Goal: Task Accomplishment & Management: Complete application form

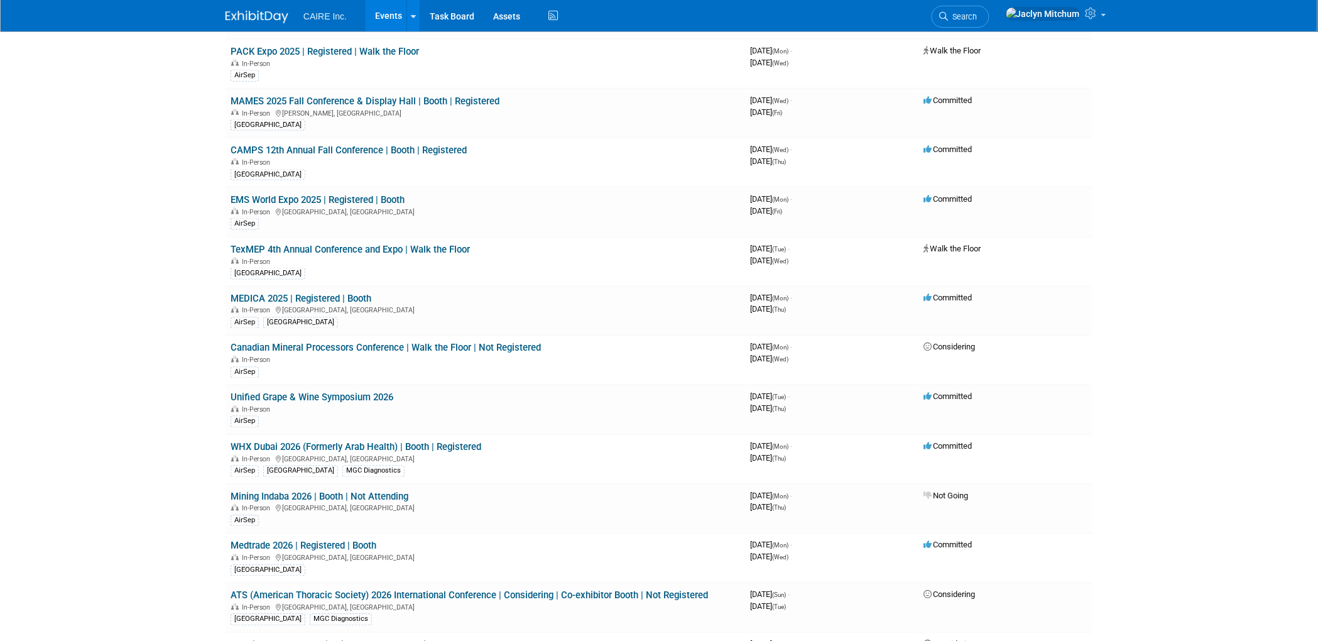
scroll to position [673, 0]
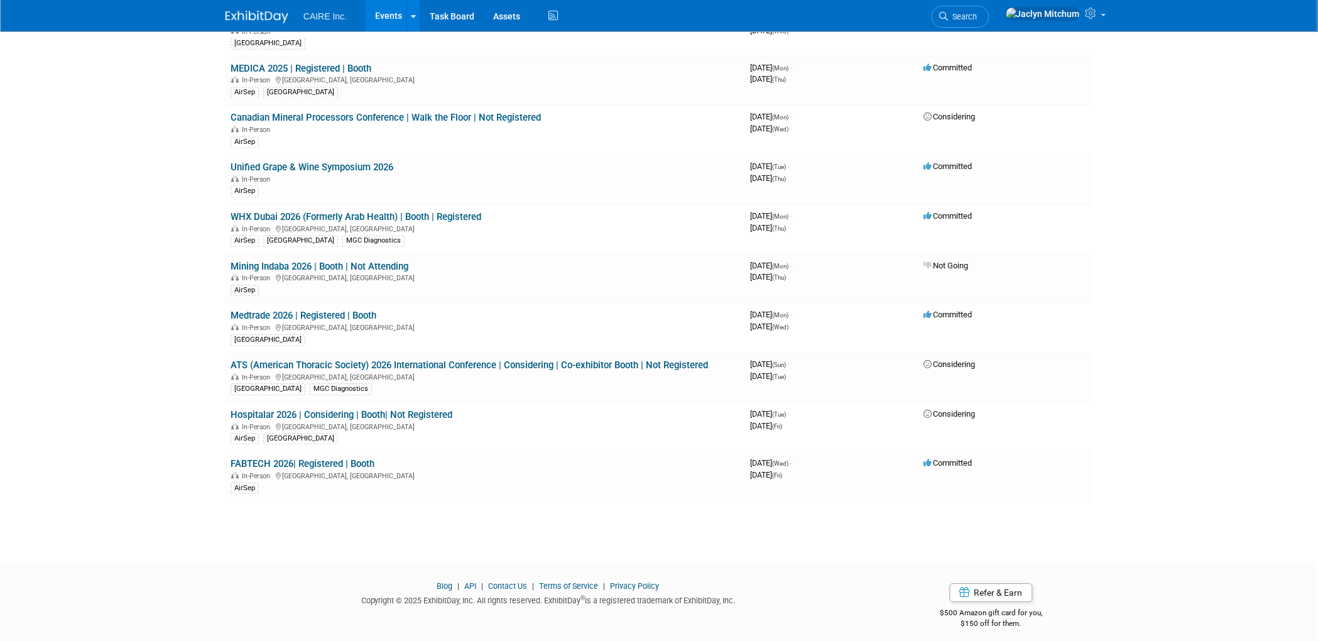
click at [383, 17] on link "Events" at bounding box center [389, 15] width 46 height 31
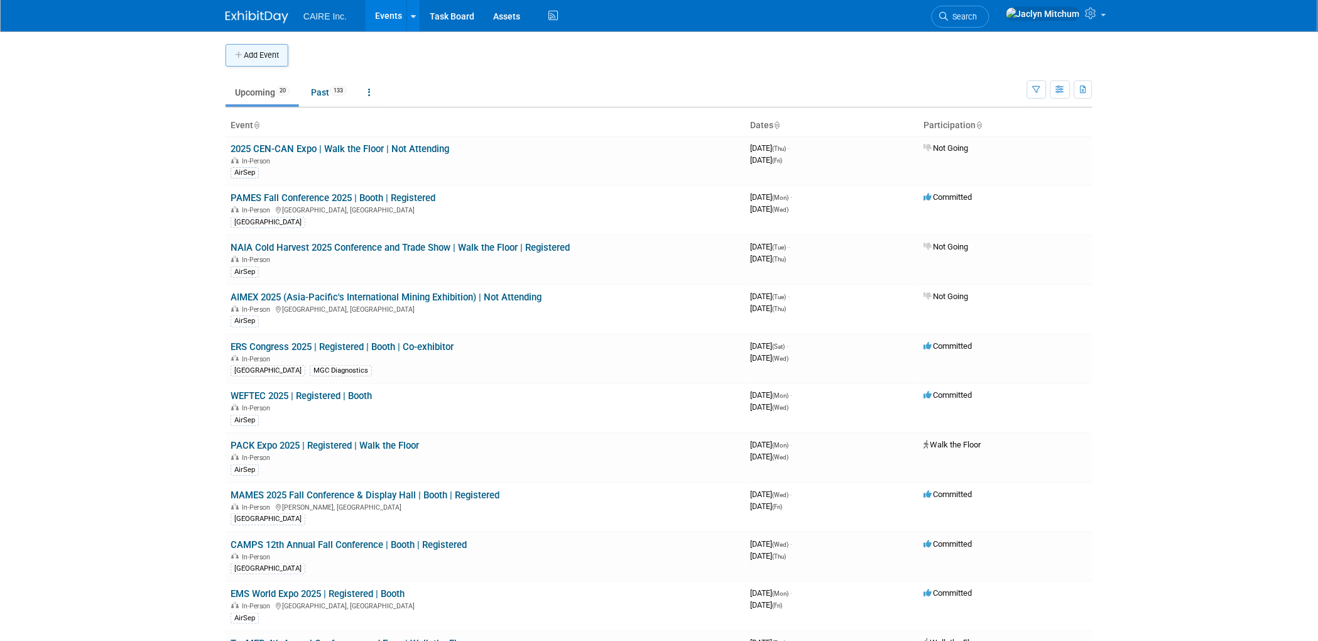
click at [244, 58] on button "Add Event" at bounding box center [257, 55] width 63 height 23
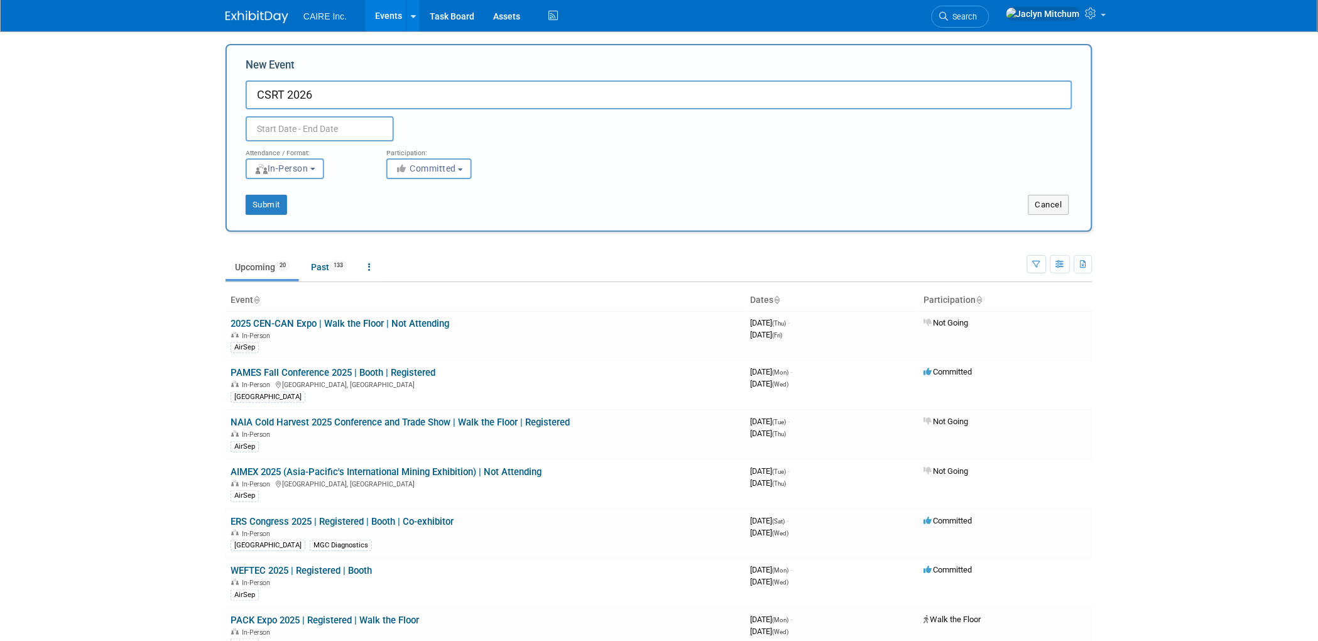
type input "CSRT 2026"
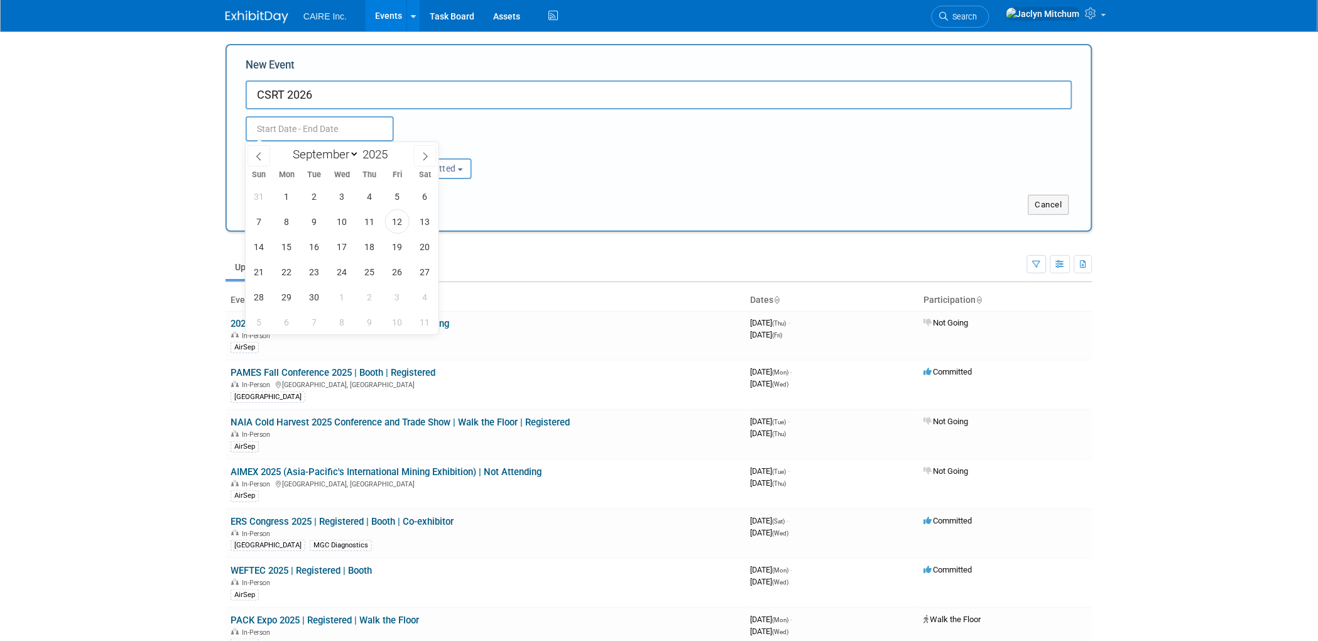
click at [305, 128] on input "text" at bounding box center [320, 128] width 148 height 25
click at [334, 154] on select "January February March April May June July August September October November De…" at bounding box center [323, 154] width 72 height 16
select select "4"
click at [287, 146] on select "January February March April May June July August September October November De…" at bounding box center [323, 154] width 72 height 16
click at [377, 150] on input "2025" at bounding box center [378, 154] width 38 height 14
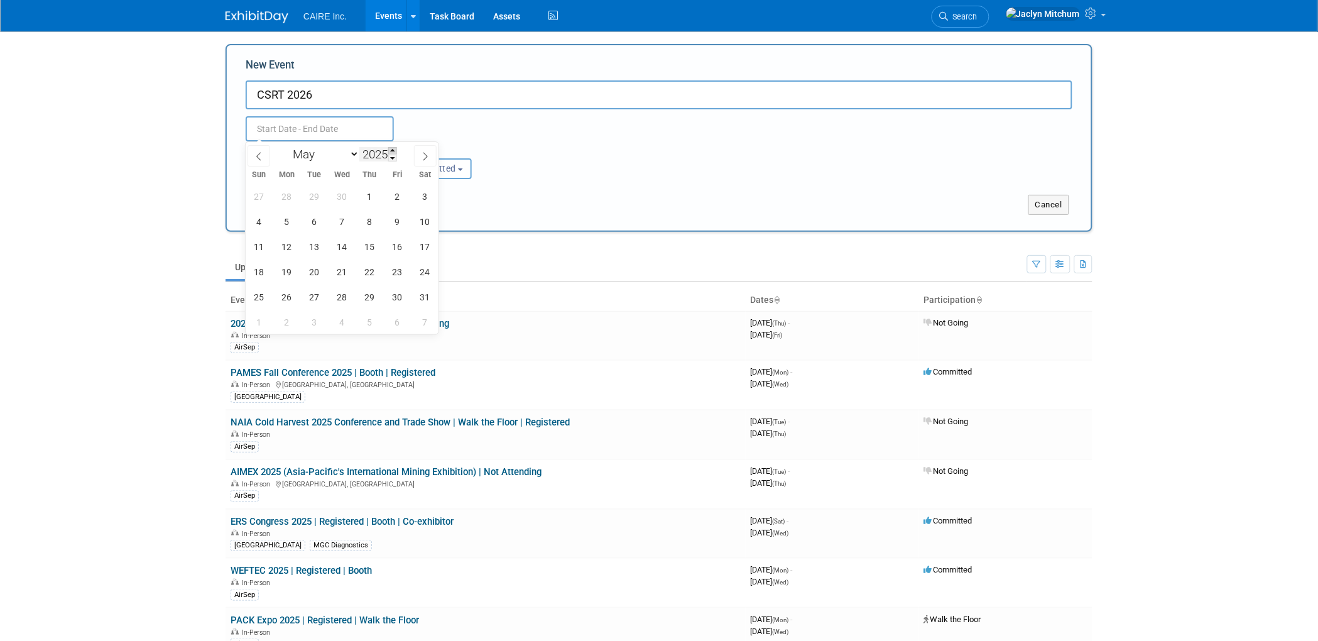
click at [390, 151] on span at bounding box center [392, 151] width 9 height 8
type input "2026"
click at [369, 276] on span "21" at bounding box center [369, 271] width 25 height 25
click at [425, 274] on span "23" at bounding box center [425, 271] width 25 height 25
type input "[DATE] to [DATE]"
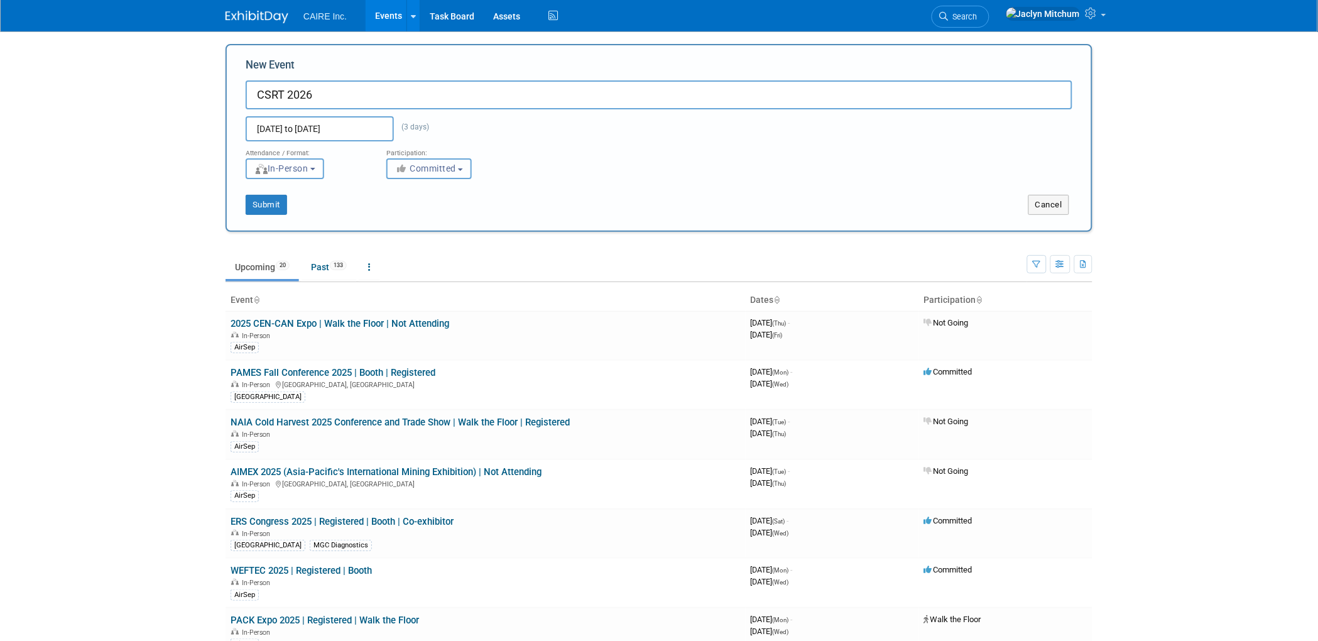
click at [410, 163] on span "Committed" at bounding box center [425, 168] width 61 height 10
click at [434, 211] on label "Considering" at bounding box center [445, 216] width 104 height 16
click at [398, 212] on input "Considering" at bounding box center [394, 216] width 8 height 8
select select "2"
click at [268, 204] on button "Submit" at bounding box center [266, 205] width 41 height 20
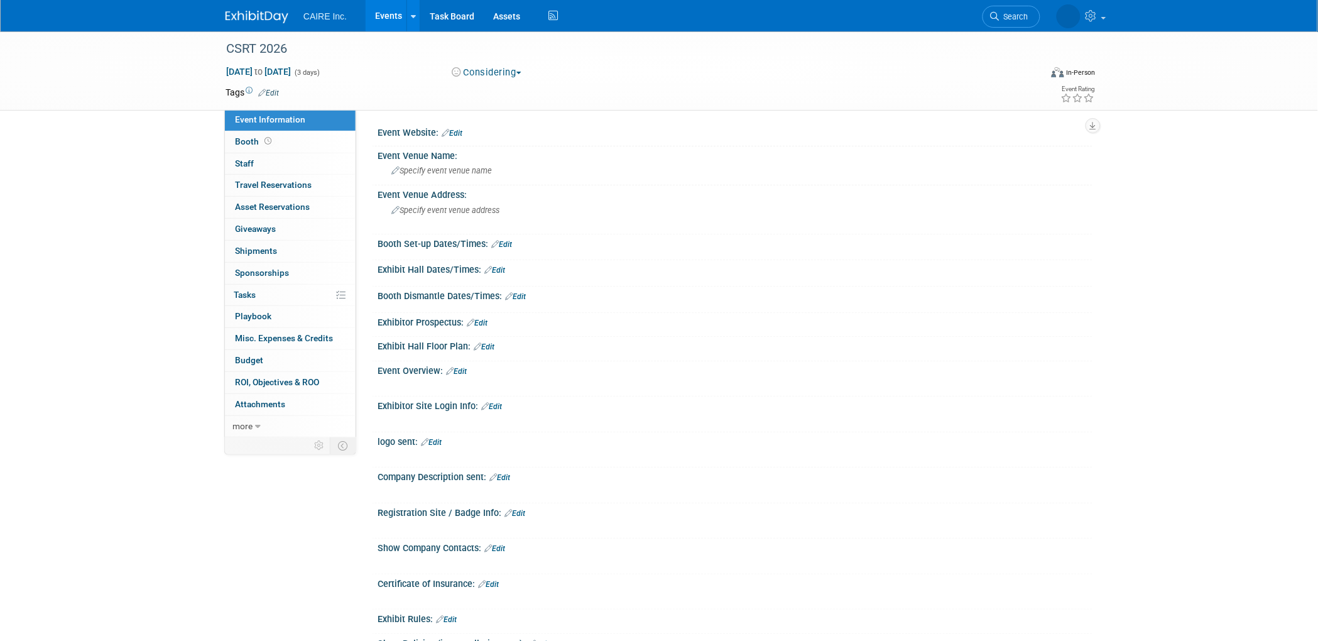
click at [279, 89] on link "Edit" at bounding box center [268, 93] width 21 height 9
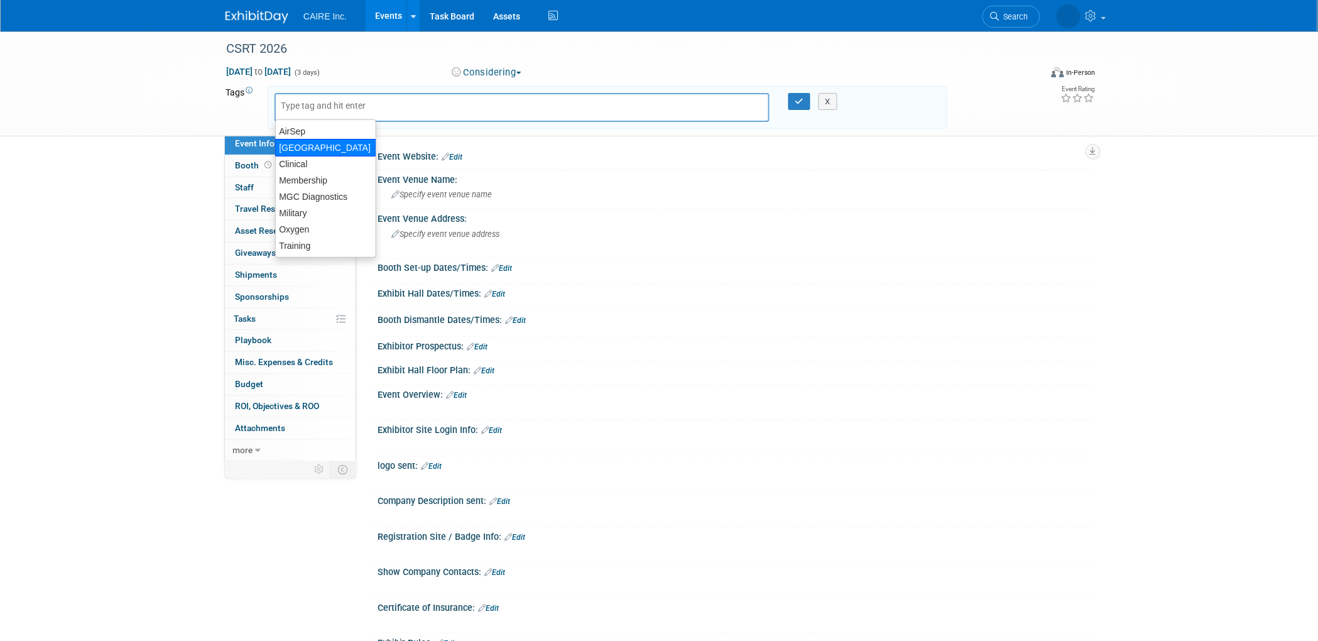
click at [292, 151] on div "[GEOGRAPHIC_DATA]" at bounding box center [325, 148] width 101 height 18
type input "[GEOGRAPHIC_DATA]"
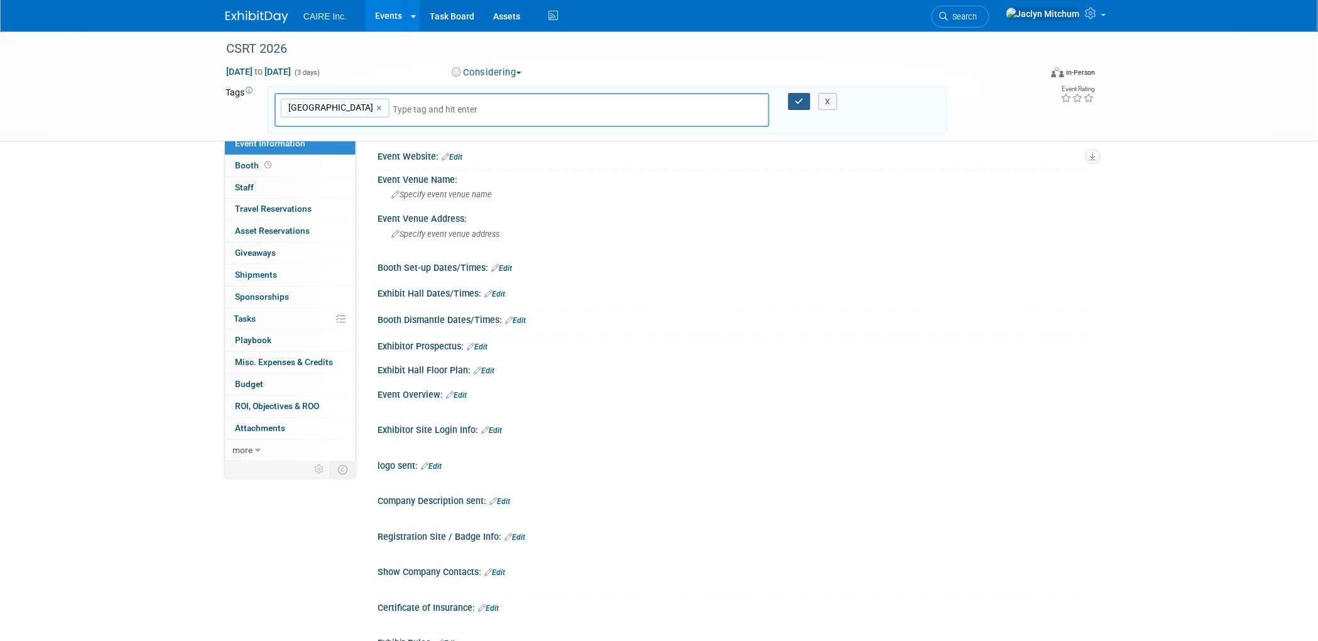
click at [801, 99] on icon "button" at bounding box center [799, 101] width 9 height 8
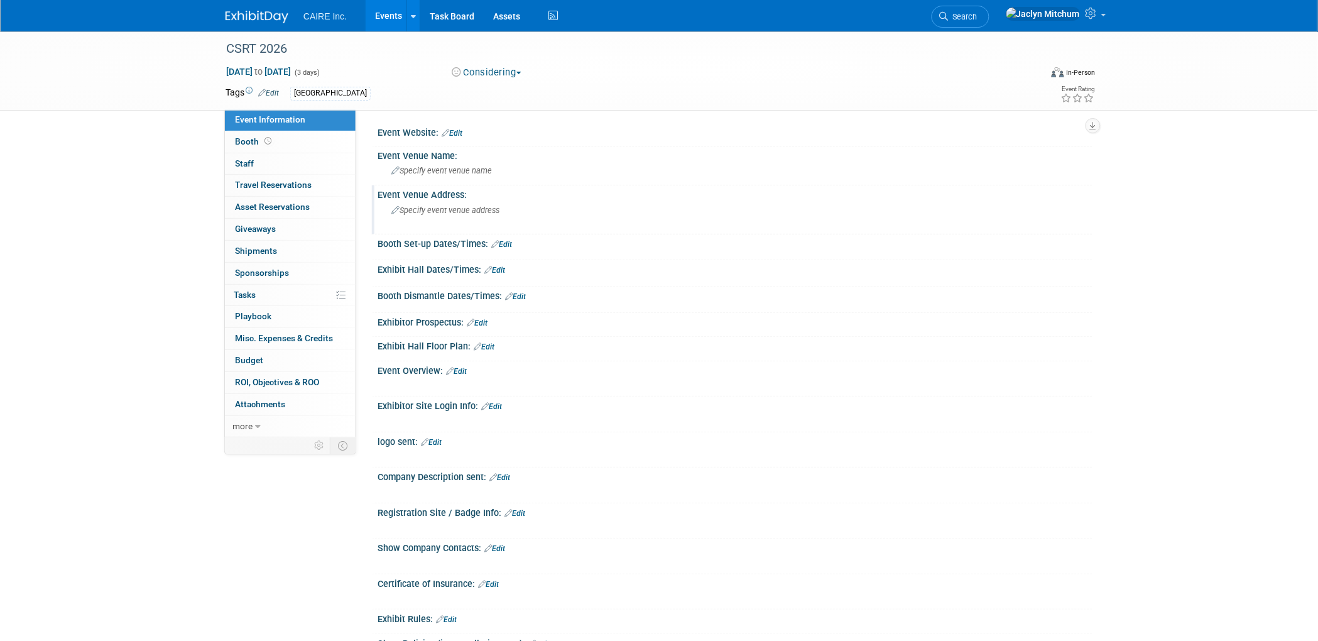
click at [413, 211] on span "Specify event venue address" at bounding box center [445, 209] width 108 height 9
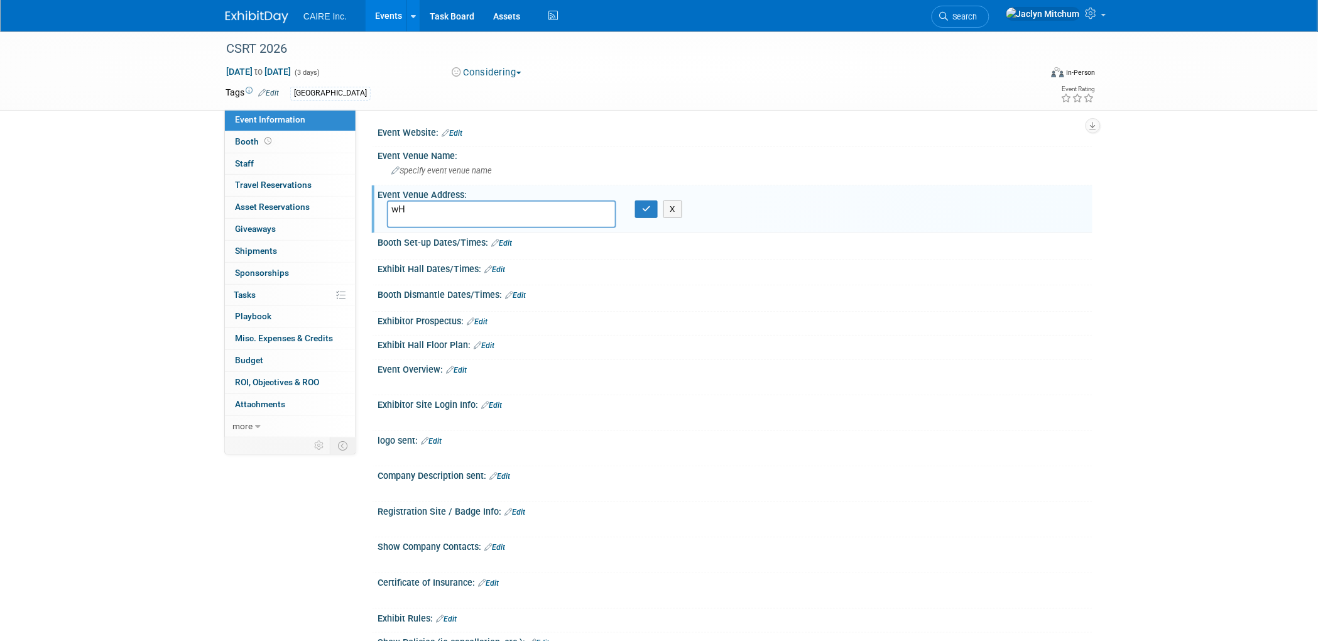
type textarea "w"
type textarea "Whistler, British Columbia, CA"
click at [648, 205] on icon "button" at bounding box center [646, 209] width 9 height 8
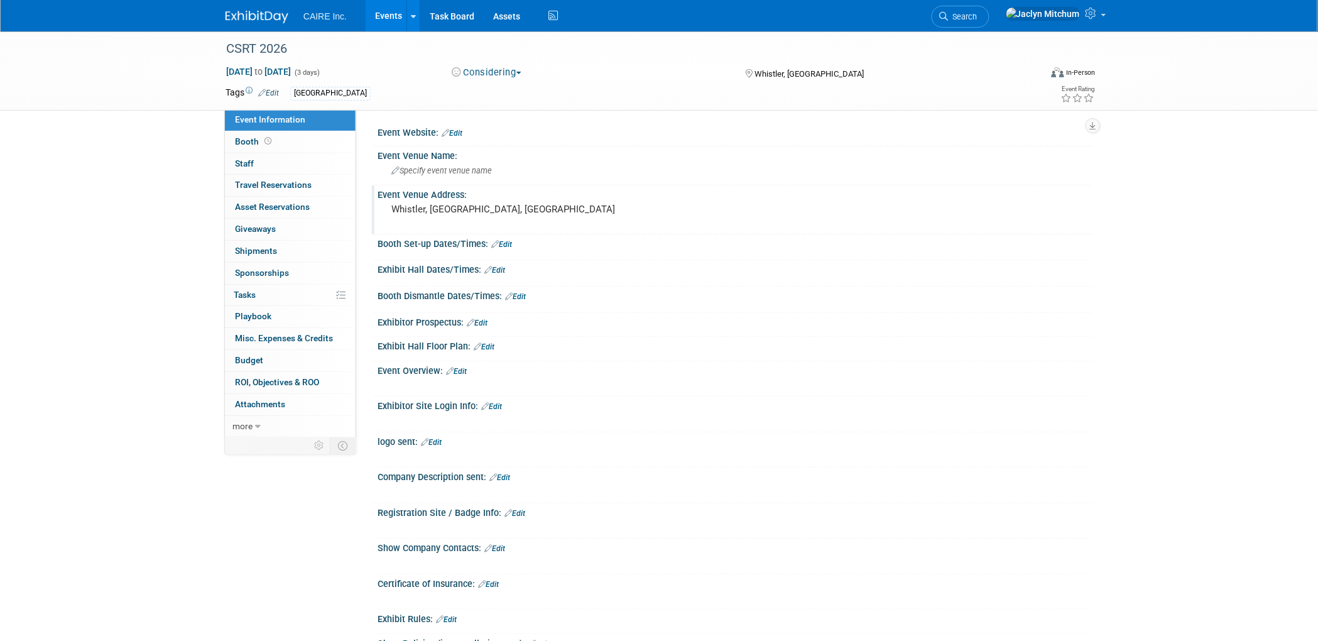
click at [459, 210] on pre "Whistler, British Columbia, CA" at bounding box center [526, 209] width 270 height 11
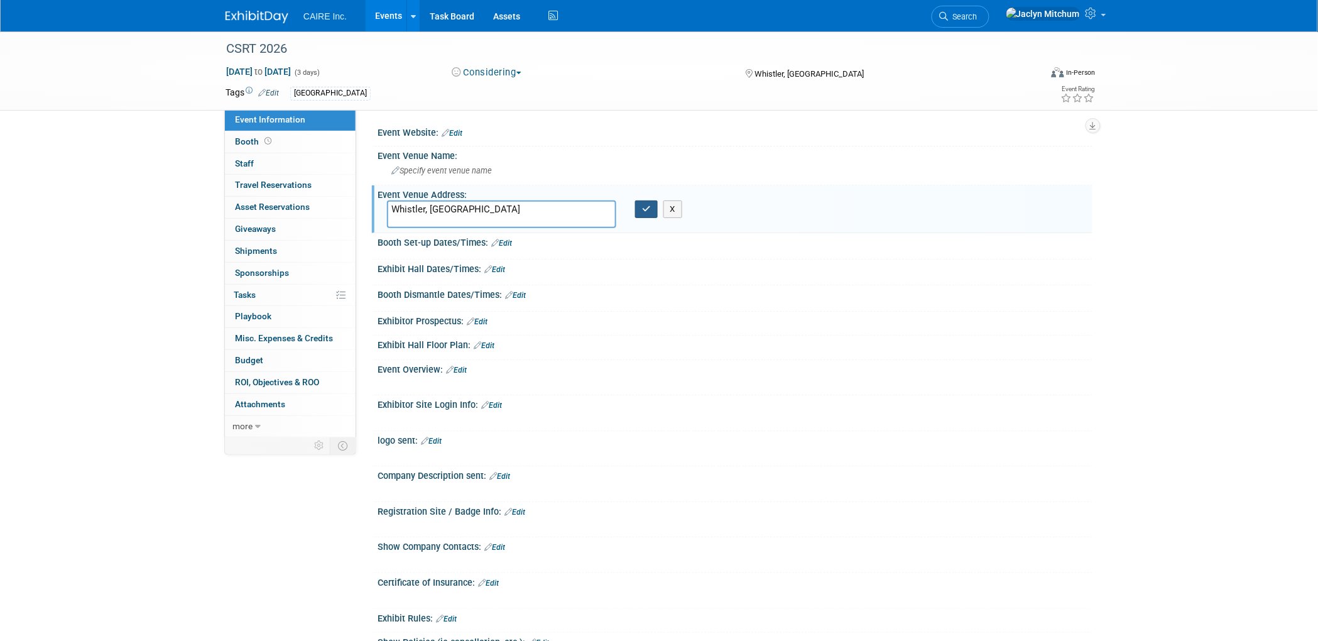
type textarea "Whistler, British Columbia"
click at [642, 207] on icon "button" at bounding box center [646, 209] width 9 height 8
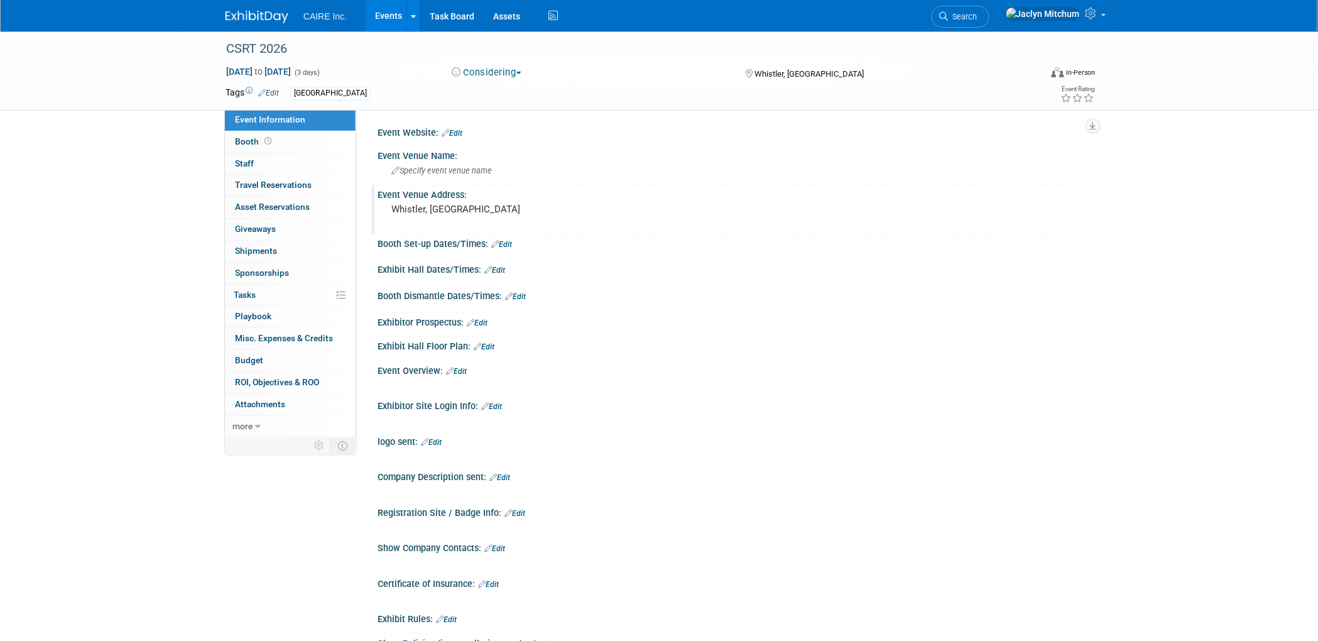
click at [452, 130] on link "Edit" at bounding box center [452, 133] width 21 height 9
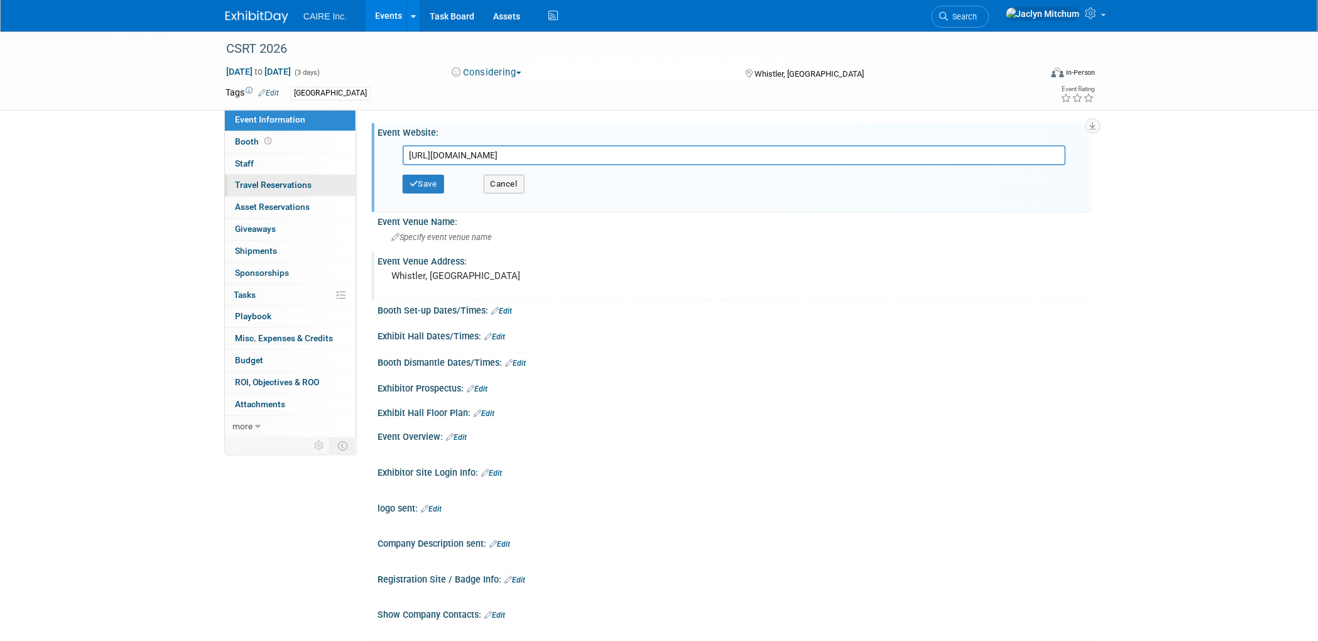
type input "https://www.csrt.com/conference/"
click at [421, 180] on button "Save" at bounding box center [423, 184] width 41 height 19
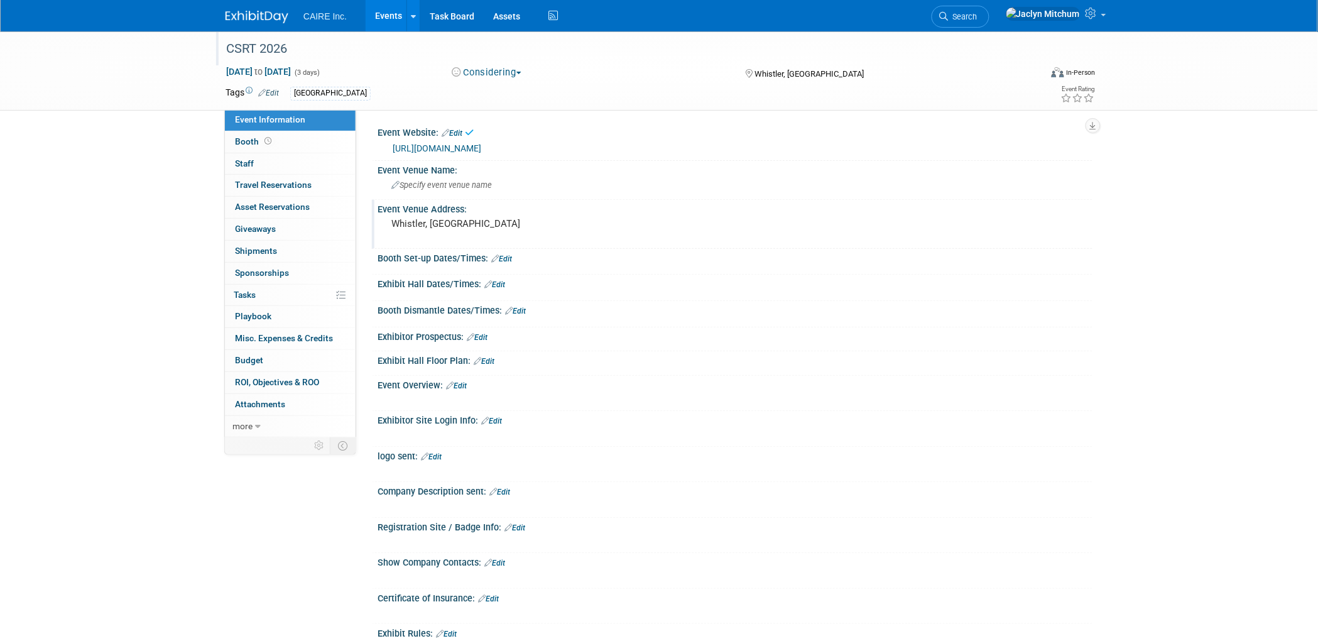
click at [276, 52] on div "CSRT 2026" at bounding box center [622, 49] width 800 height 23
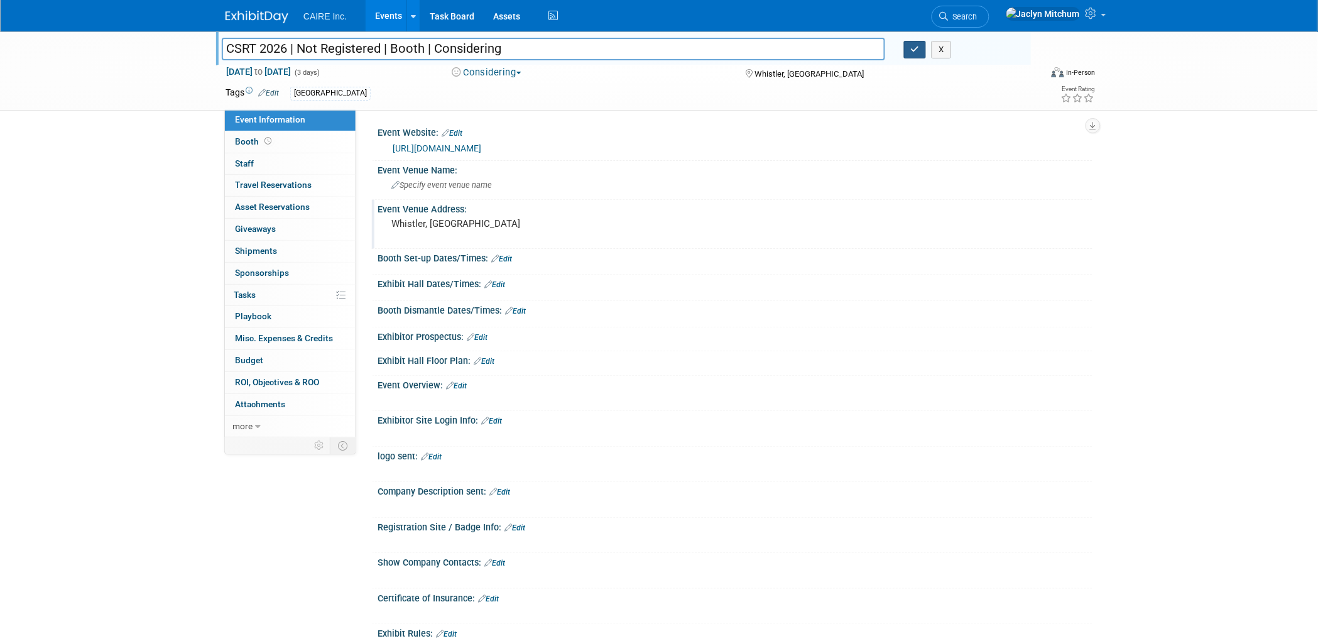
type input "CSRT 2026 | Not Registered | Booth | Considering"
click at [915, 54] on button "button" at bounding box center [915, 50] width 23 height 18
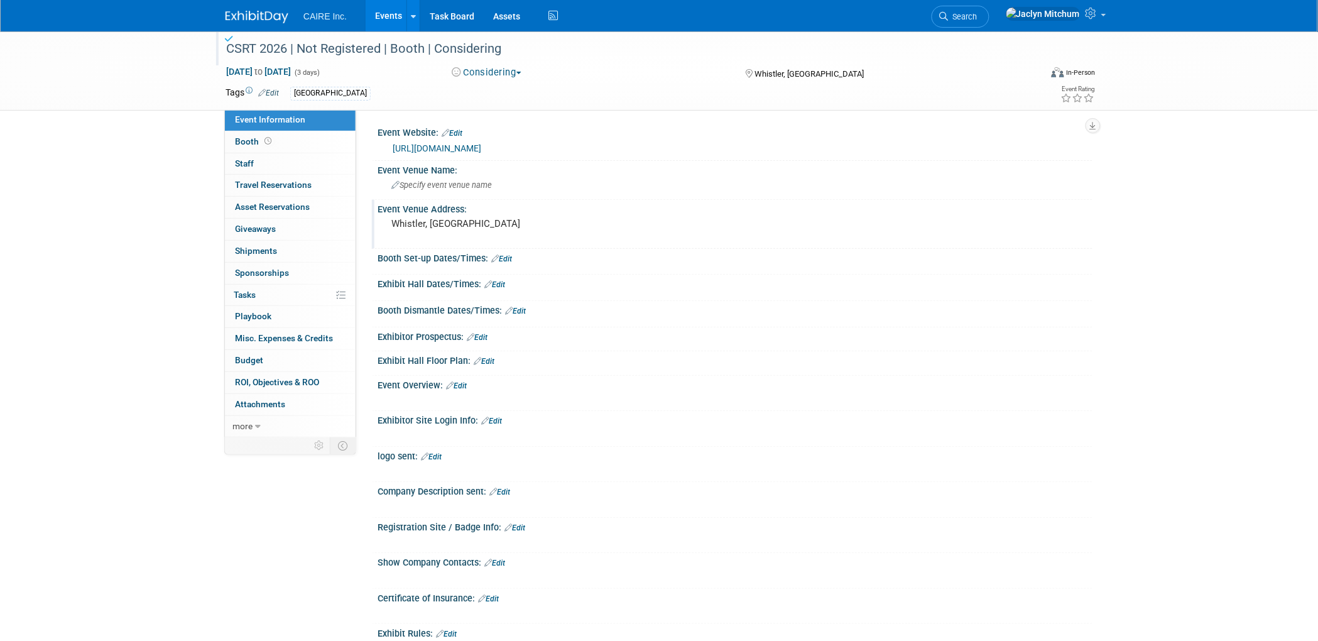
click at [396, 15] on link "Events" at bounding box center [389, 15] width 46 height 31
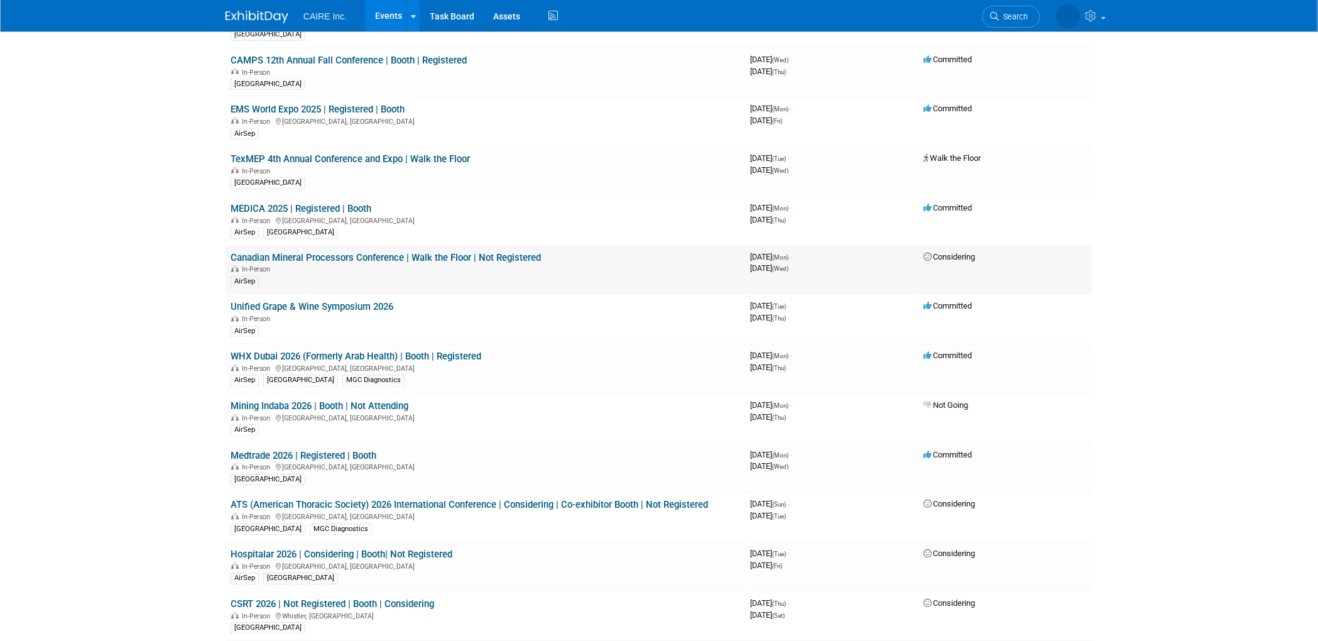
scroll to position [484, 0]
